Goal: Navigation & Orientation: Find specific page/section

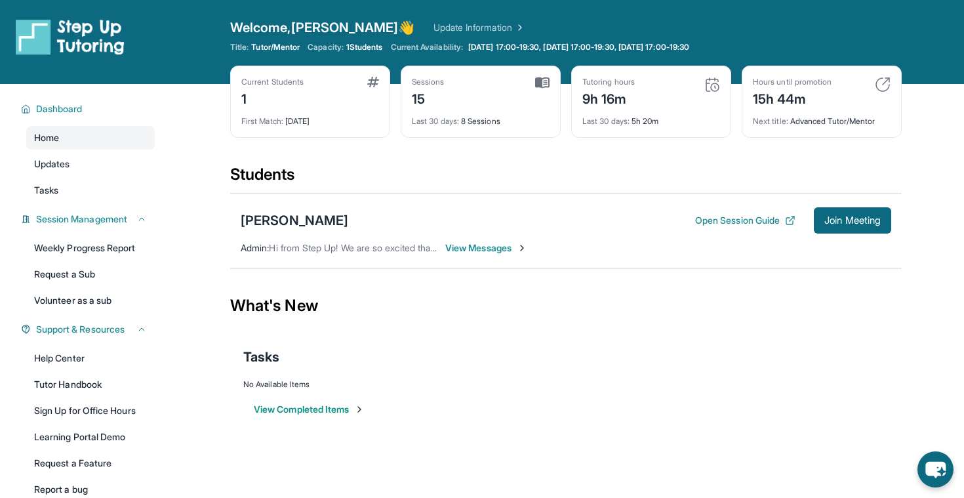
click at [547, 83] on img at bounding box center [542, 83] width 14 height 12
